Goal: Find specific page/section: Find specific page/section

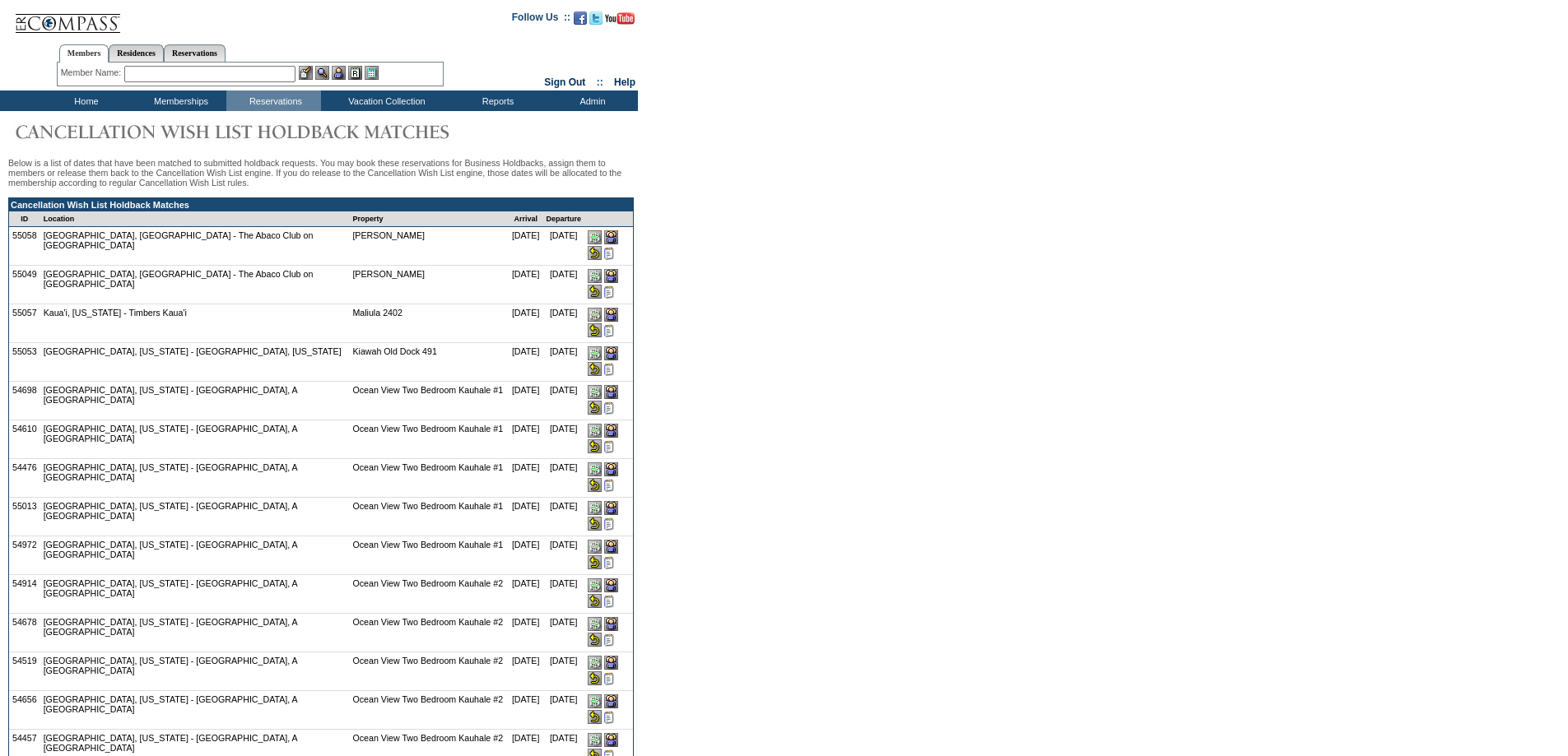
click at [602, 246] on input "image" at bounding box center [595, 253] width 14 height 14
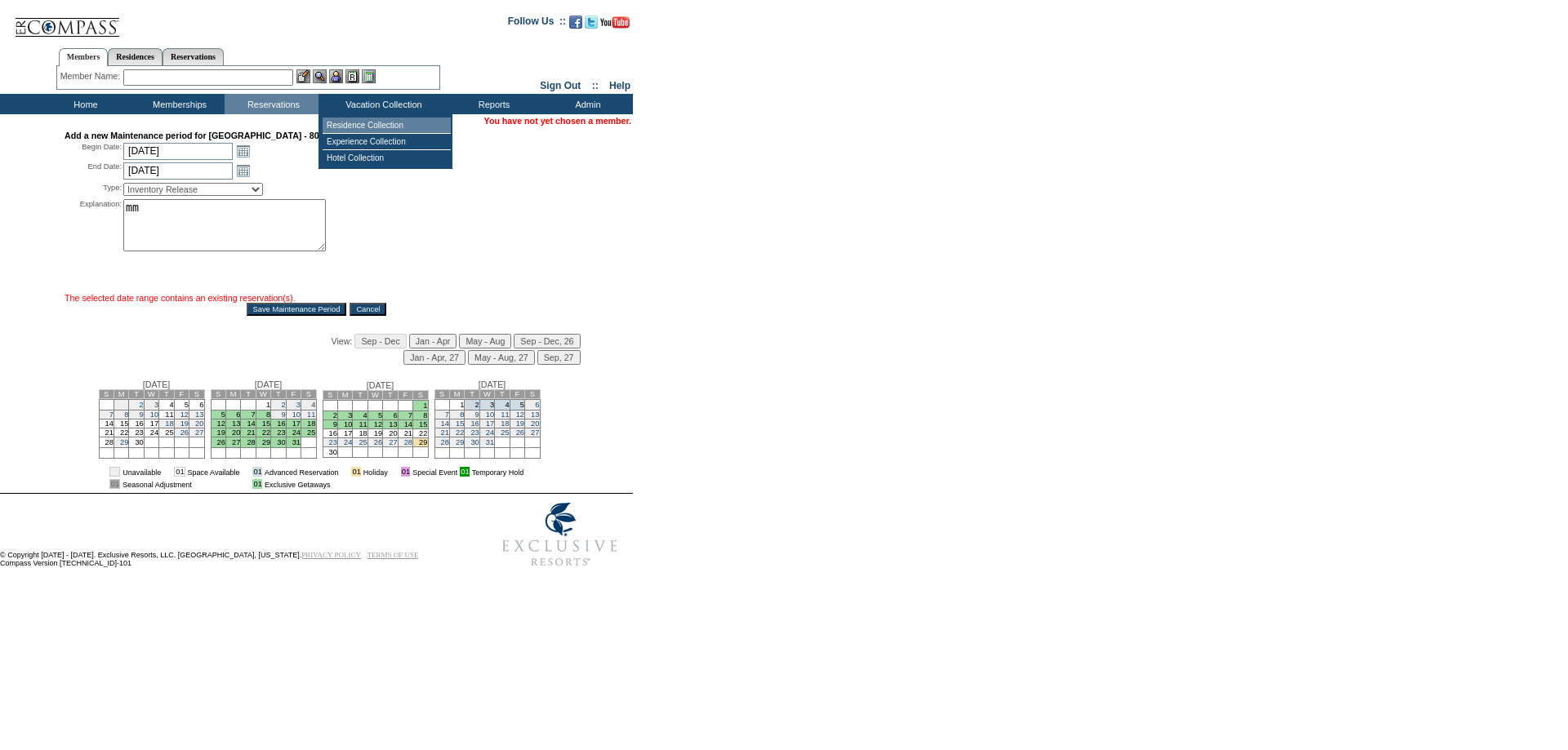
click at [355, 123] on td "Residence Collection" at bounding box center [386, 125] width 128 height 17
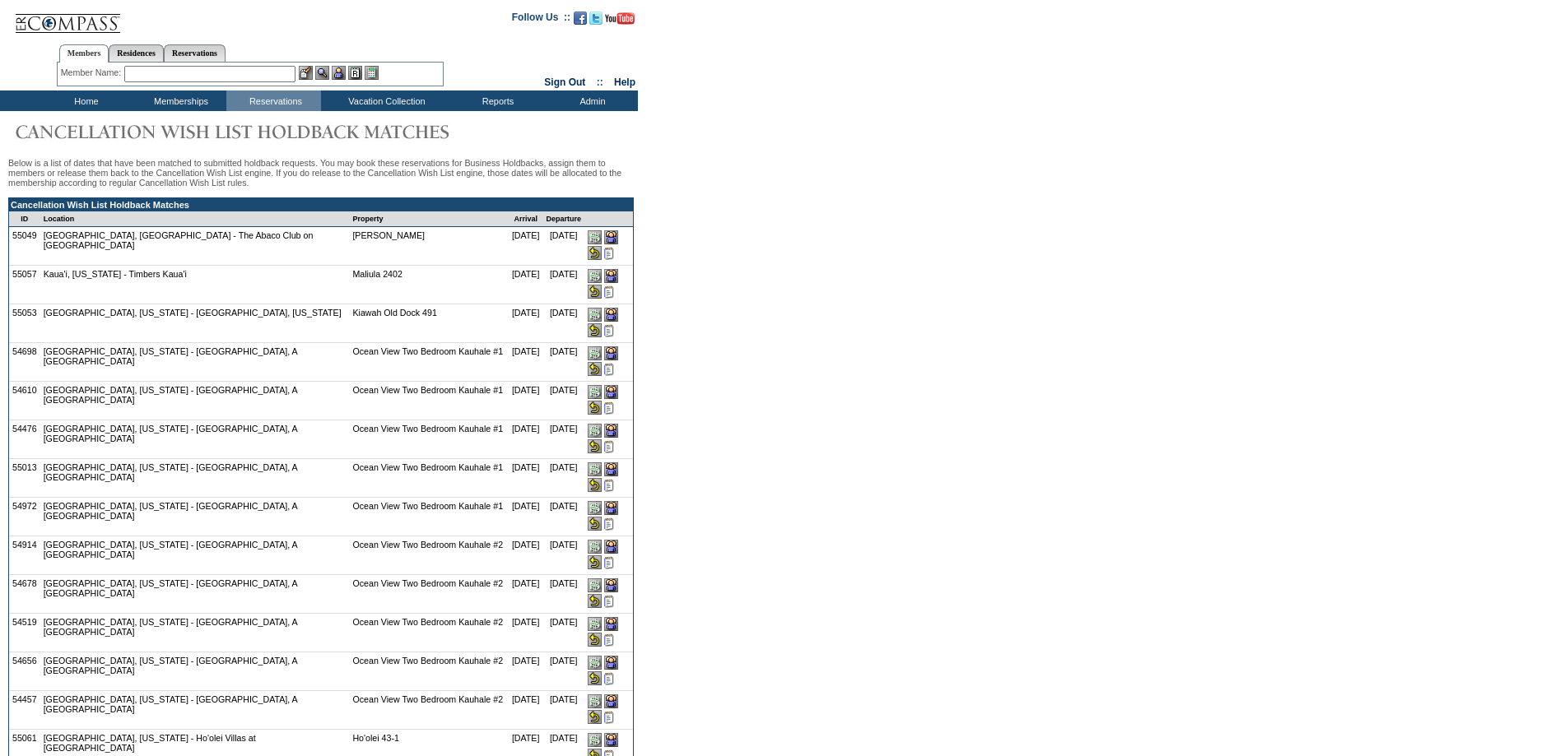
drag, startPoint x: 620, startPoint y: 242, endPoint x: 860, endPoint y: 72, distance: 294.1
click at [602, 246] on input "image" at bounding box center [595, 253] width 14 height 14
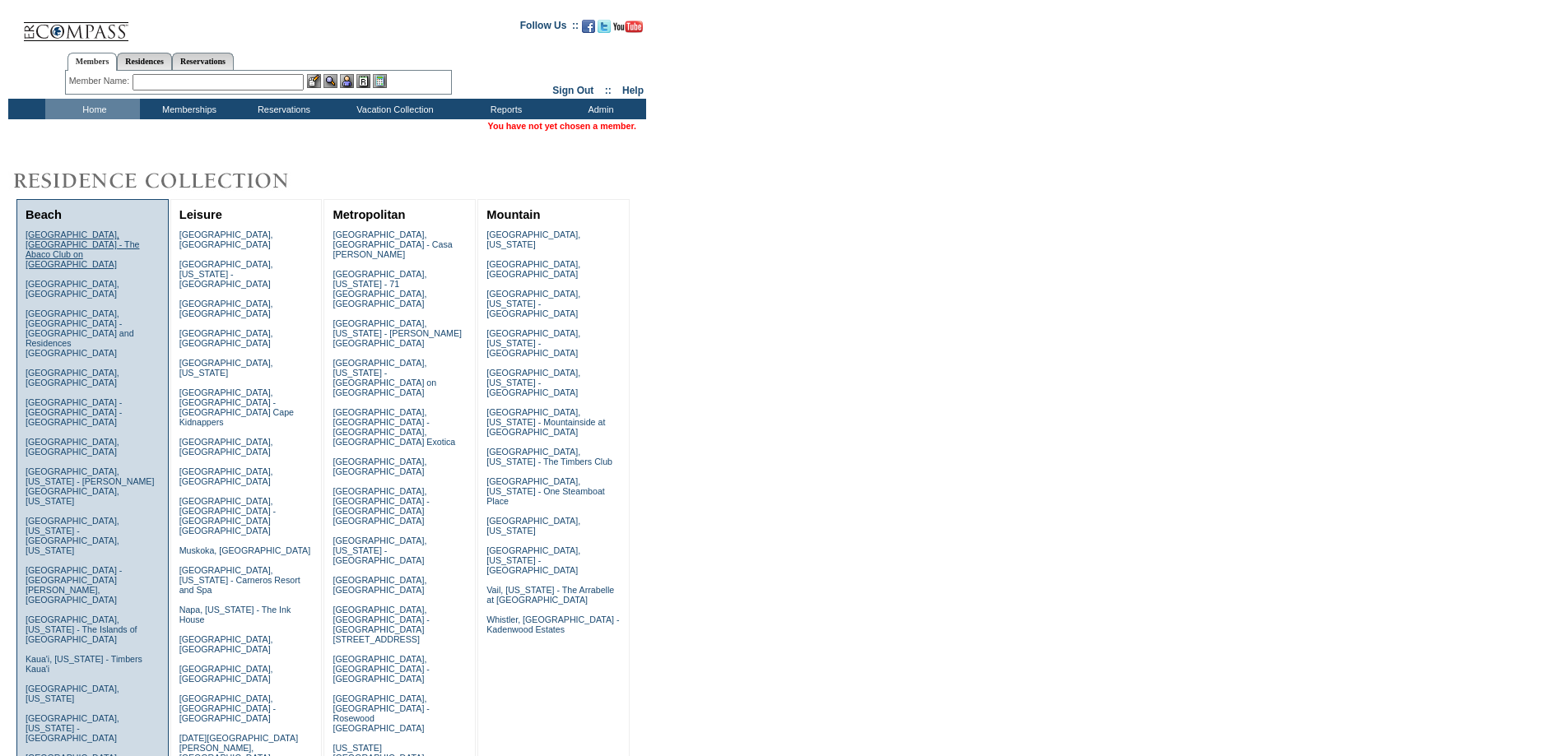
click at [46, 246] on link "Abaco, Bahamas - The Abaco Club on Winding Bay" at bounding box center [83, 249] width 114 height 39
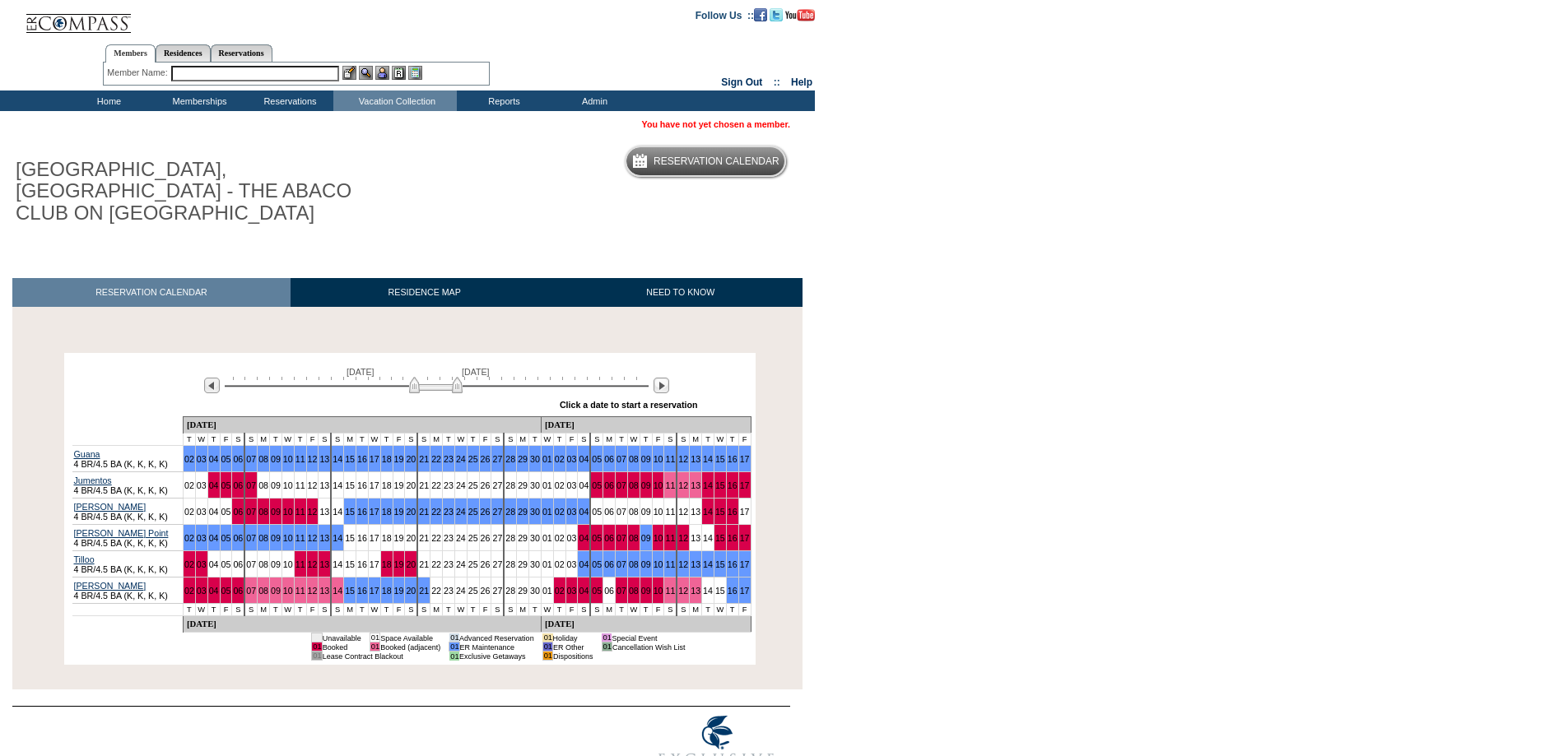
drag, startPoint x: 387, startPoint y: 366, endPoint x: 456, endPoint y: 375, distance: 69.6
click at [456, 377] on img at bounding box center [436, 384] width 53 height 17
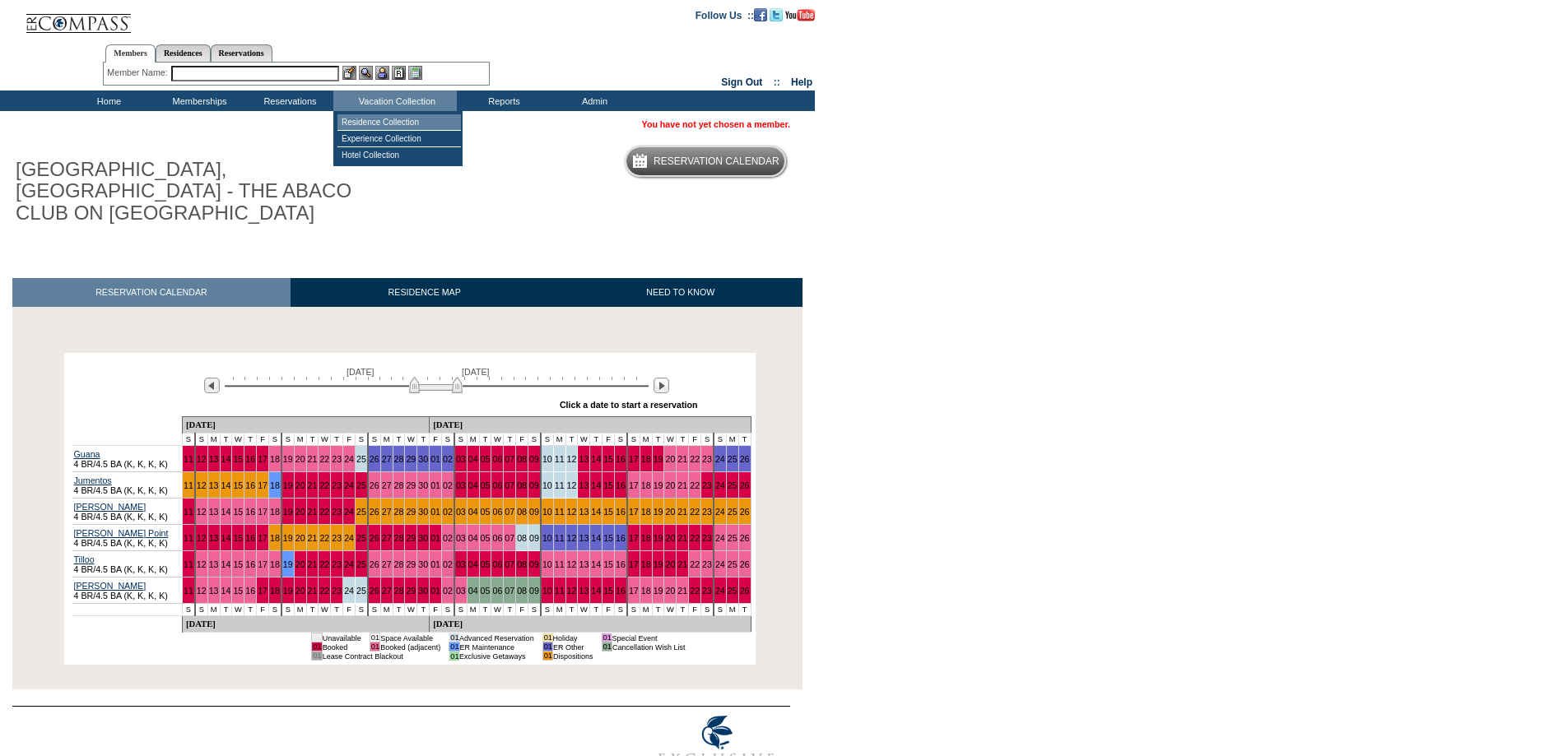
click at [399, 121] on td "Residence Collection" at bounding box center [398, 122] width 123 height 17
